Goal: Information Seeking & Learning: Learn about a topic

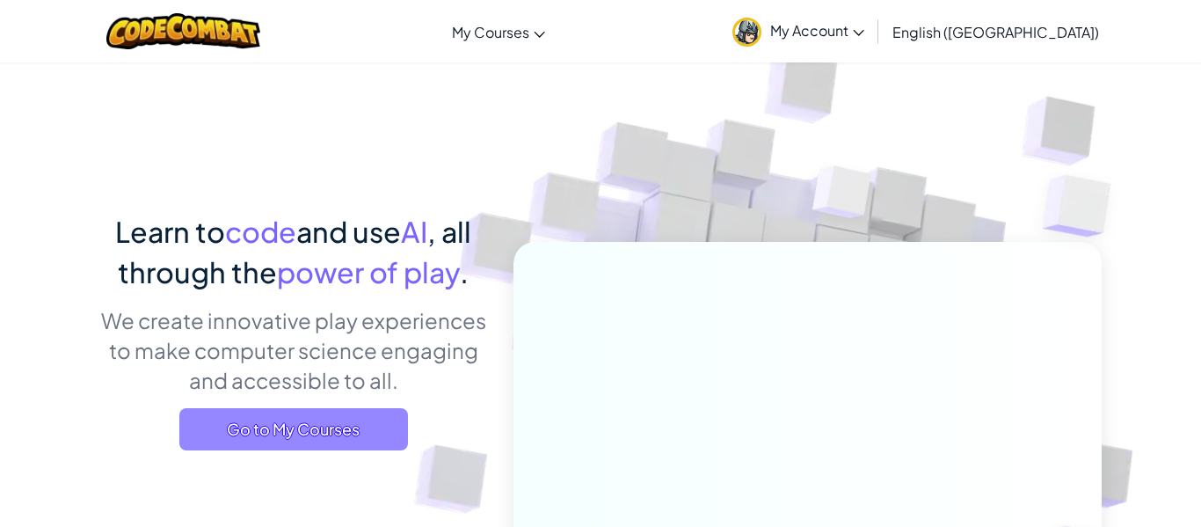
click at [254, 429] on span "Go to My Courses" at bounding box center [293, 429] width 229 height 42
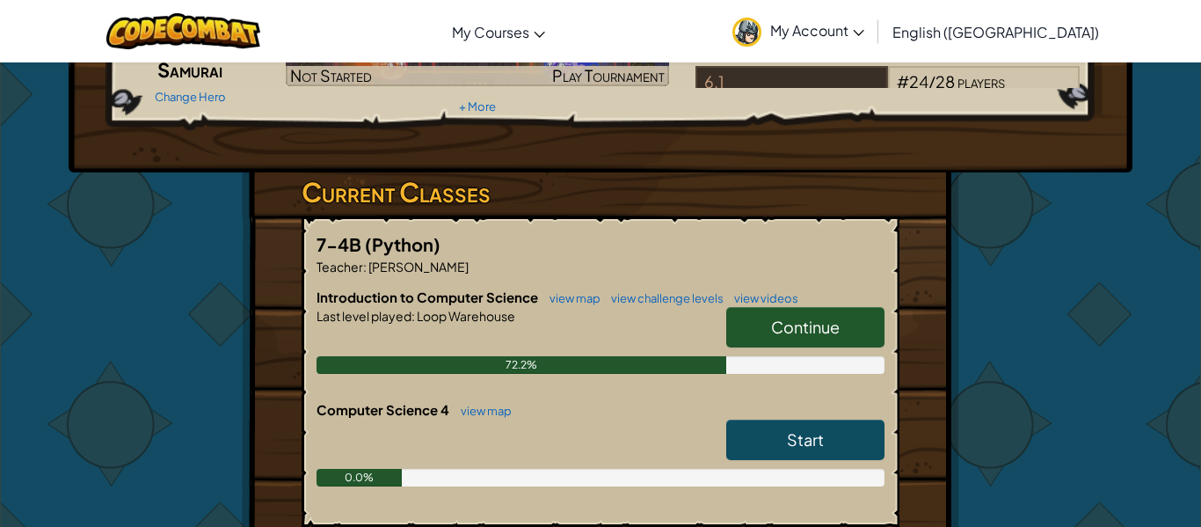
scroll to position [185, 0]
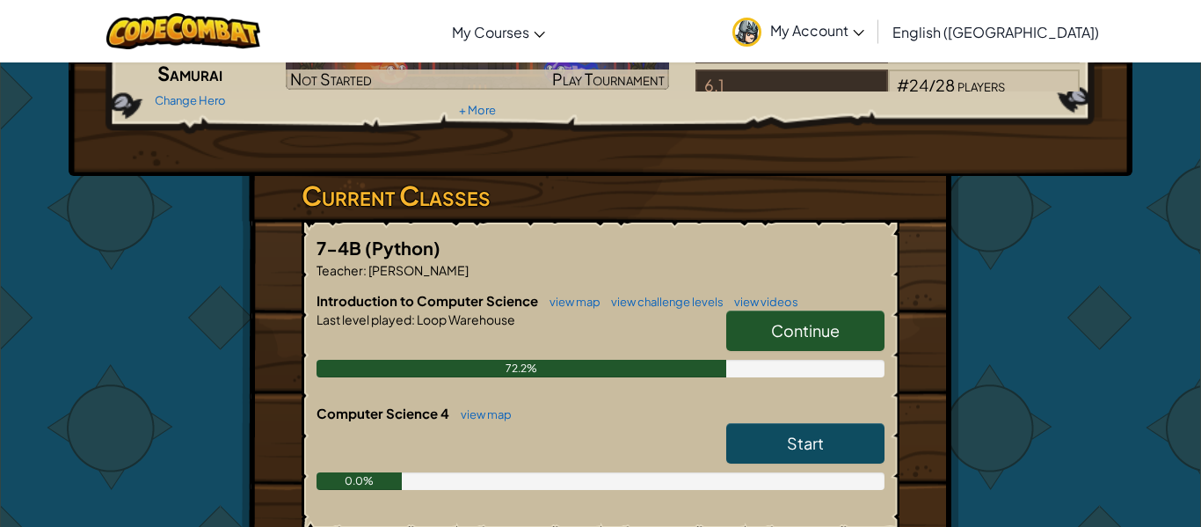
click at [843, 435] on link "Start" at bounding box center [805, 443] width 158 height 40
